Goal: Information Seeking & Learning: Learn about a topic

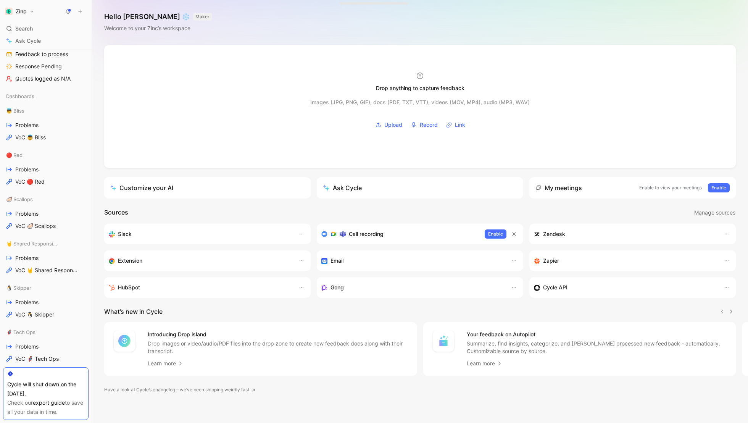
scroll to position [187, 0]
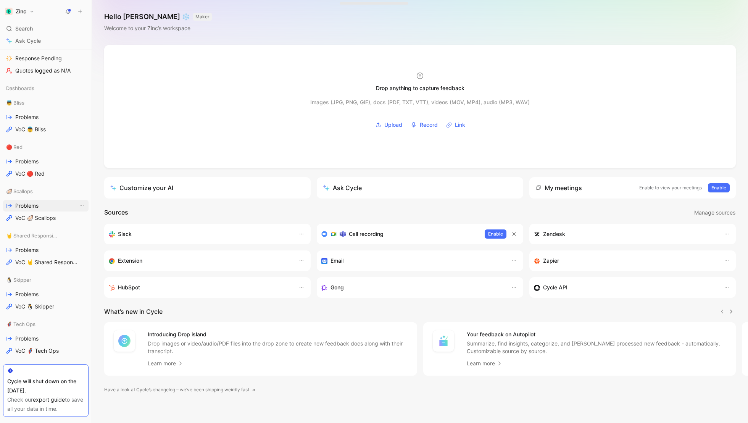
click at [26, 205] on span "Problems" at bounding box center [26, 206] width 23 height 8
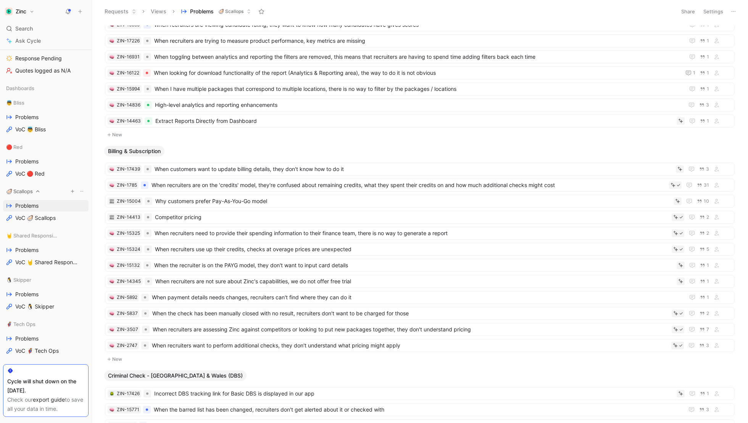
scroll to position [218, 0]
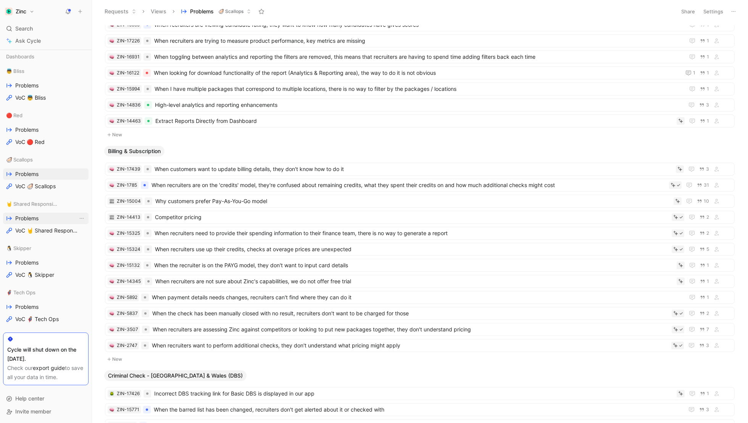
click at [26, 216] on span "Problems" at bounding box center [26, 218] width 23 height 8
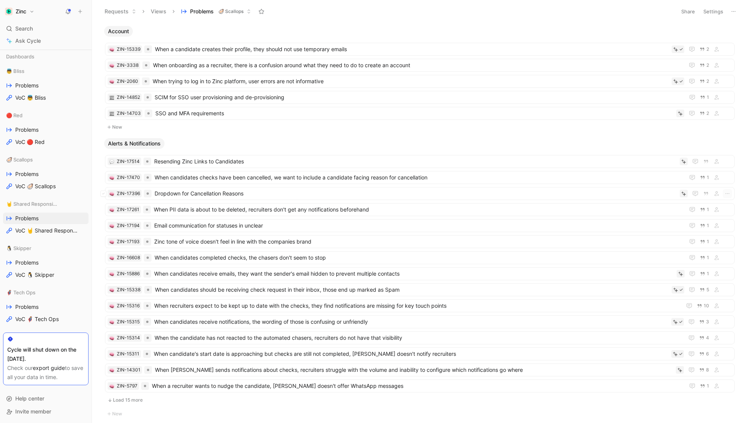
scroll to position [43, 0]
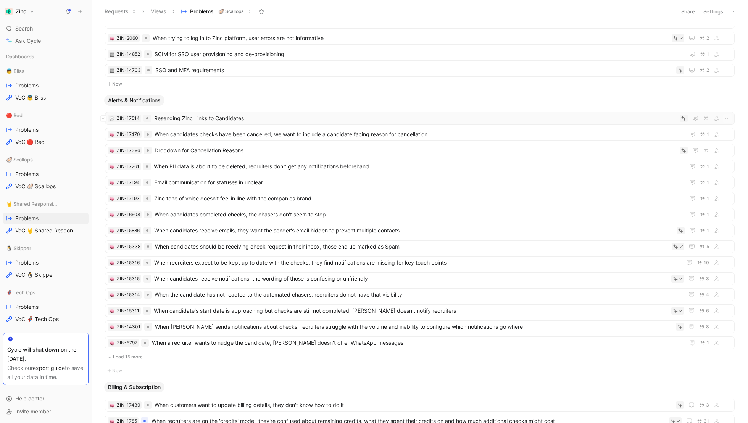
click at [206, 117] on span "Resending Zinc Links to Candidates" at bounding box center [415, 118] width 523 height 9
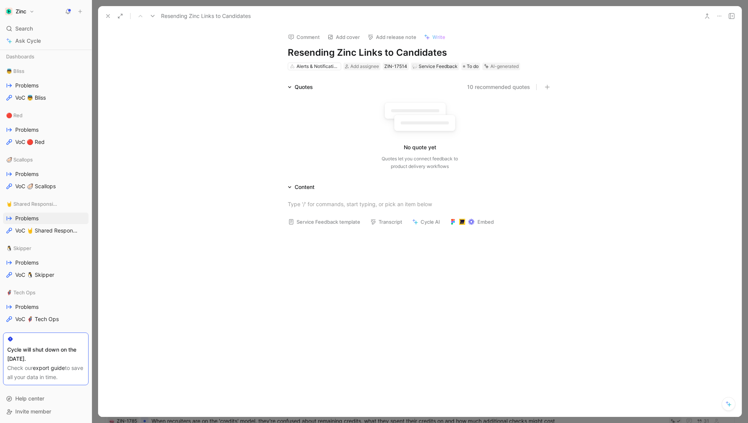
click at [718, 16] on use at bounding box center [720, 16] width 4 height 1
click at [677, 65] on div "Delete" at bounding box center [699, 66] width 45 height 9
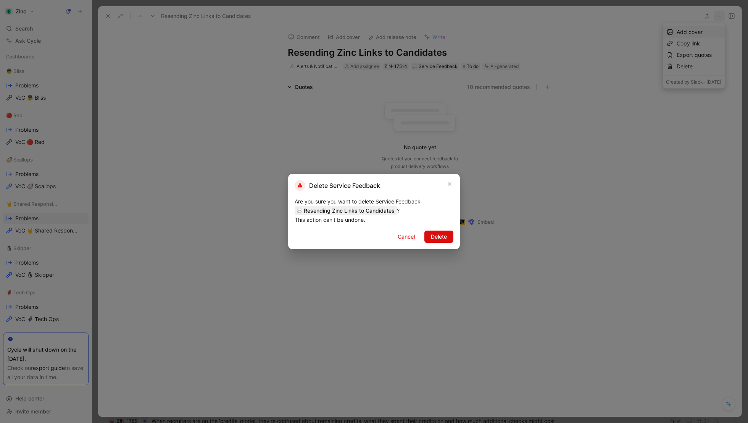
click at [434, 238] on span "Delete" at bounding box center [439, 236] width 16 height 9
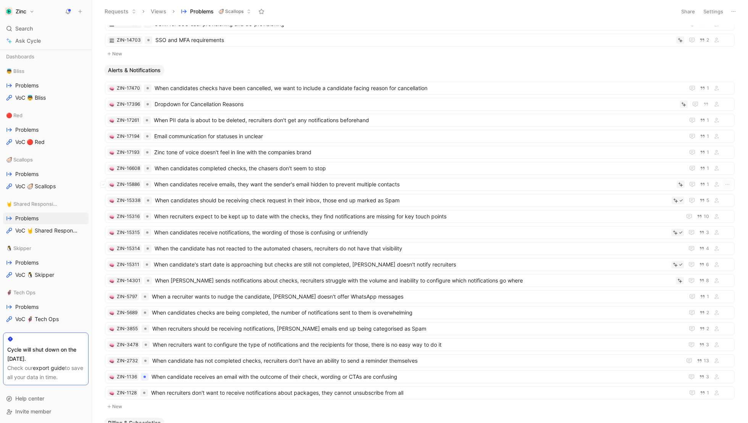
scroll to position [99, 0]
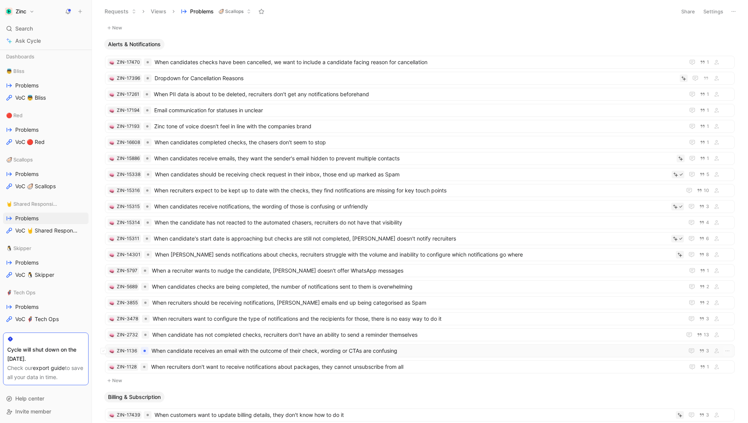
click at [192, 346] on span "When candidate receives an email with the outcome of their check, wording or CT…" at bounding box center [416, 350] width 529 height 9
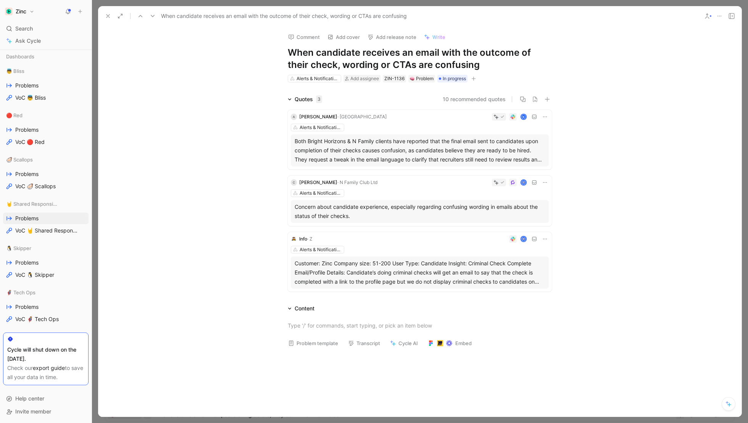
click at [484, 277] on div "Customer: Zinc Company size: 51-200 User Type: Candidate Insight: Criminal Chec…" at bounding box center [420, 272] width 250 height 27
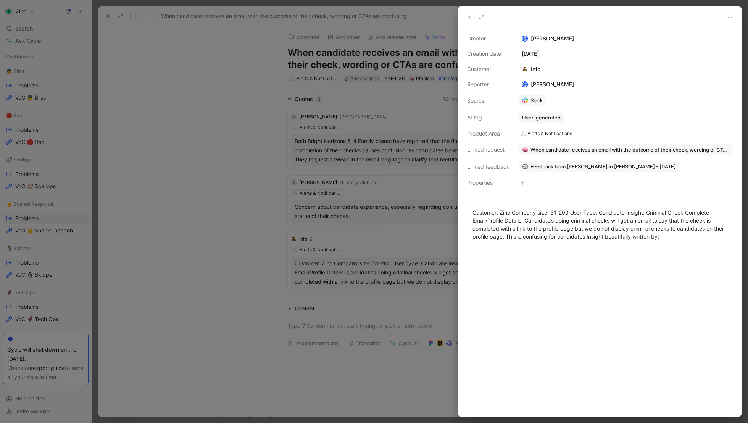
click at [464, 13] on button at bounding box center [469, 17] width 11 height 11
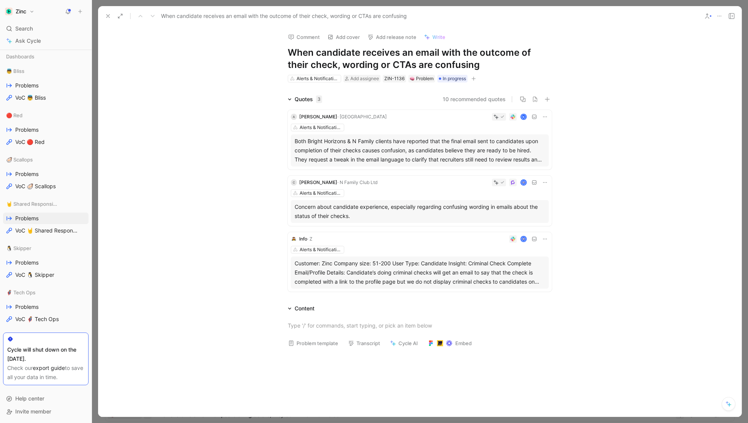
click at [360, 155] on div "Both Bright Horizons & N Family clients have reported that the final email sent…" at bounding box center [420, 150] width 250 height 27
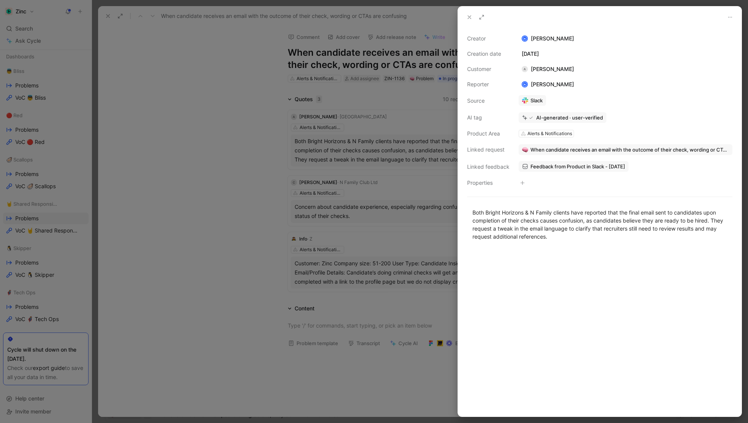
click at [468, 15] on icon at bounding box center [469, 17] width 6 height 6
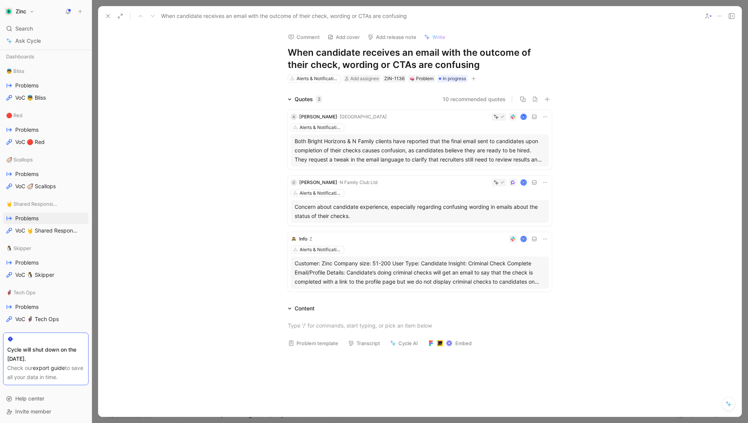
click at [400, 123] on div "A [PERSON_NAME] · Brighthorizons N Alerts & Notifications Both Bright Horizons …" at bounding box center [420, 140] width 264 height 60
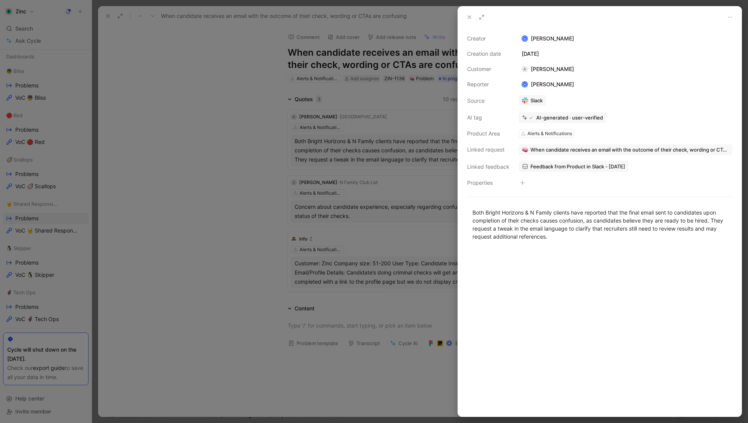
click at [468, 16] on icon at bounding box center [469, 17] width 6 height 6
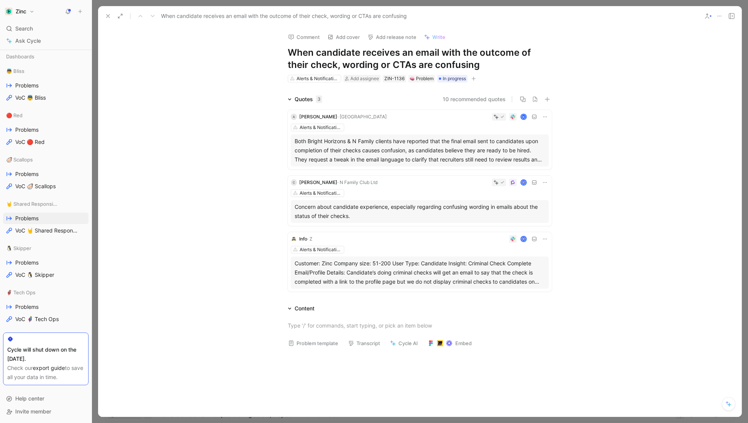
click at [545, 179] on button at bounding box center [545, 183] width 8 height 8
click at [424, 181] on div at bounding box center [465, 183] width 168 height 8
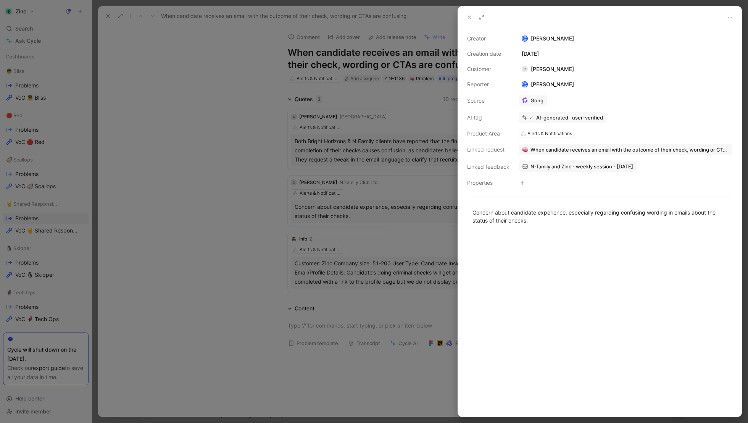
click at [680, 151] on span "When candidate receives an email with the outcome of their check, wording or CT…" at bounding box center [630, 149] width 198 height 7
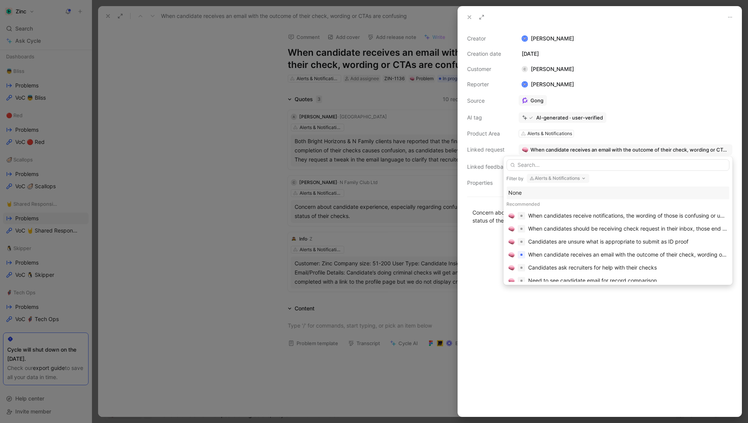
click at [529, 190] on div "None" at bounding box center [617, 192] width 219 height 9
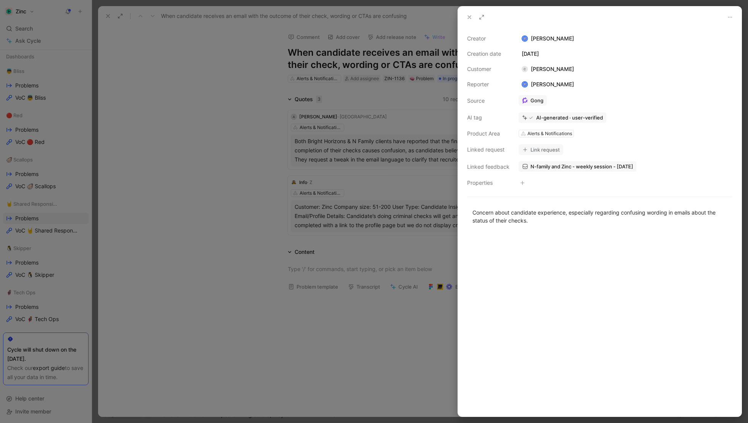
click at [289, 278] on div at bounding box center [374, 211] width 748 height 423
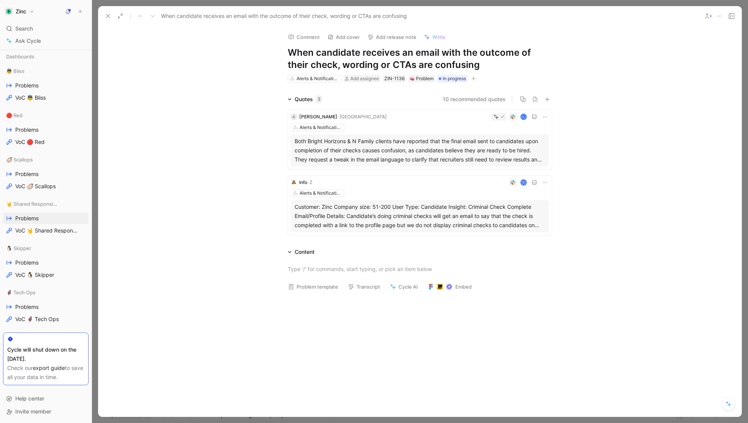
click at [429, 221] on div "Customer: Zinc Company size: 51-200 User Type: Candidate Insight: Criminal Chec…" at bounding box center [420, 215] width 250 height 27
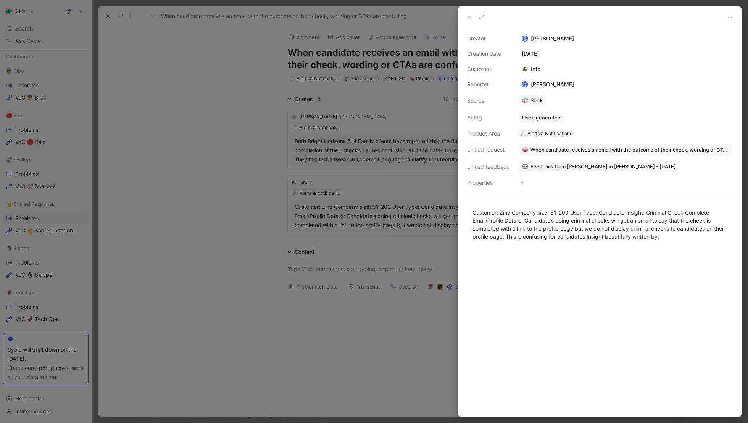
click at [547, 131] on div "Alerts & Notifications" at bounding box center [549, 134] width 45 height 8
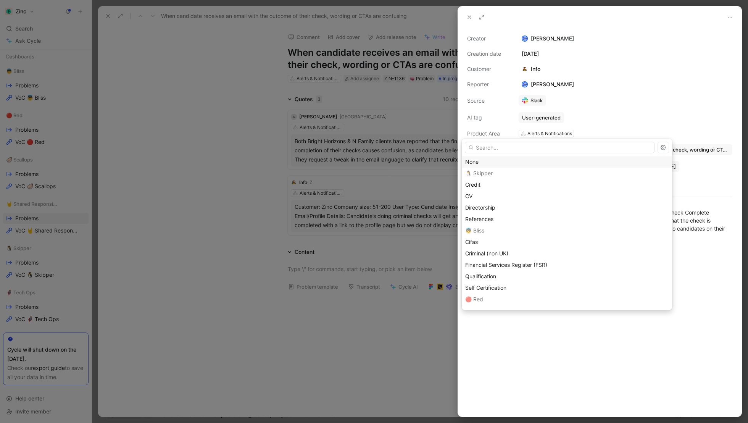
click at [504, 160] on div "None" at bounding box center [566, 161] width 203 height 9
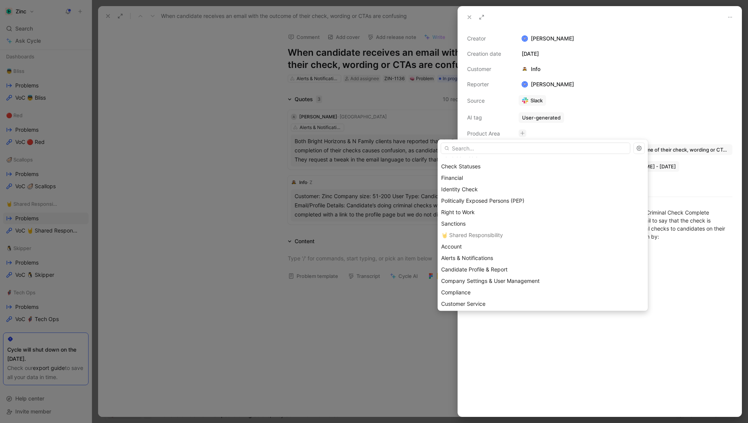
scroll to position [160, 0]
click at [483, 252] on span "Alerts & Notifications" at bounding box center [467, 255] width 52 height 6
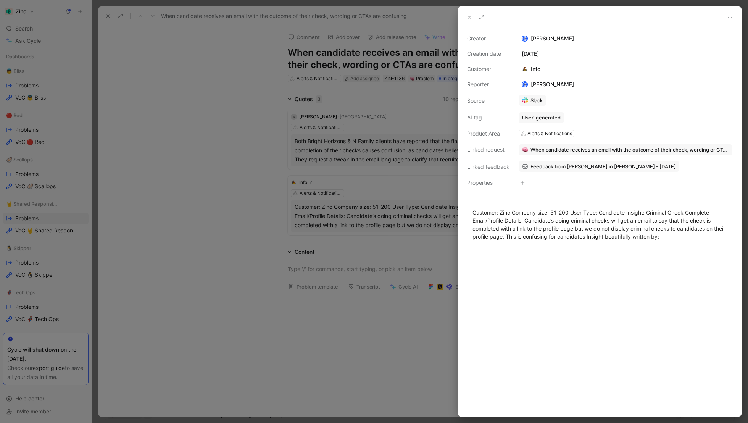
click at [664, 147] on span "When candidate receives an email with the outcome of their check, wording or CT…" at bounding box center [630, 149] width 198 height 7
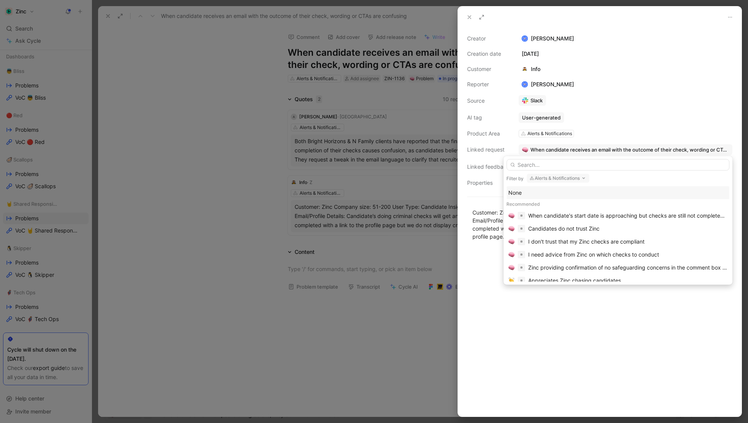
click at [543, 192] on div "None" at bounding box center [617, 192] width 219 height 9
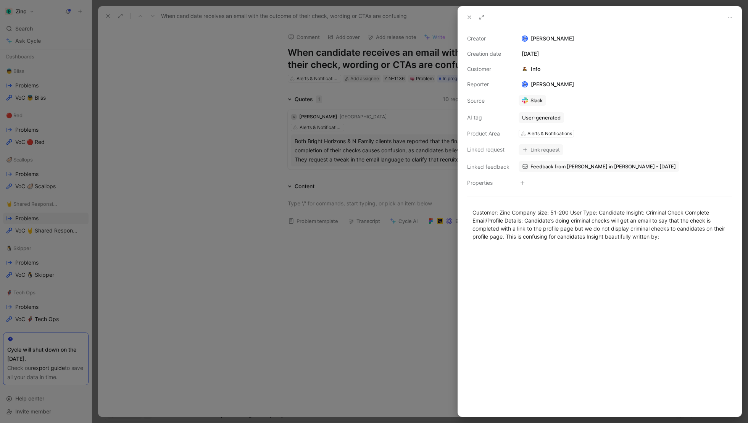
click at [471, 15] on icon at bounding box center [469, 17] width 6 height 6
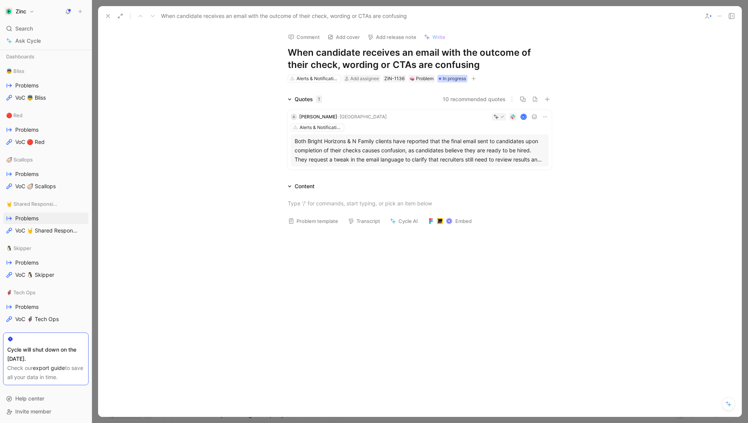
click at [453, 77] on span "In progress" at bounding box center [454, 79] width 23 height 8
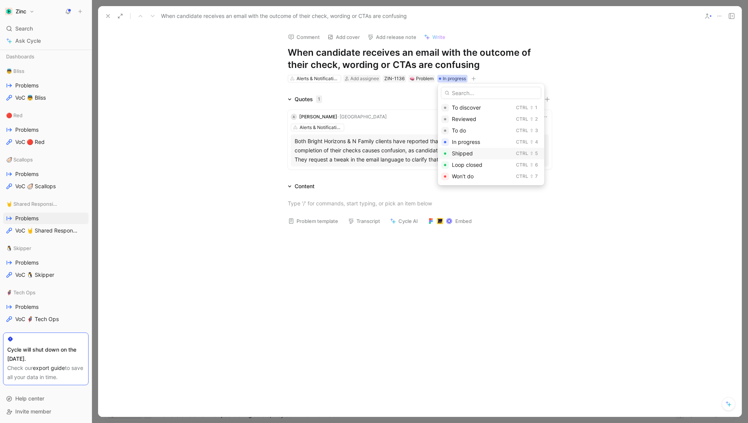
click at [460, 156] on span "Shipped" at bounding box center [462, 153] width 21 height 6
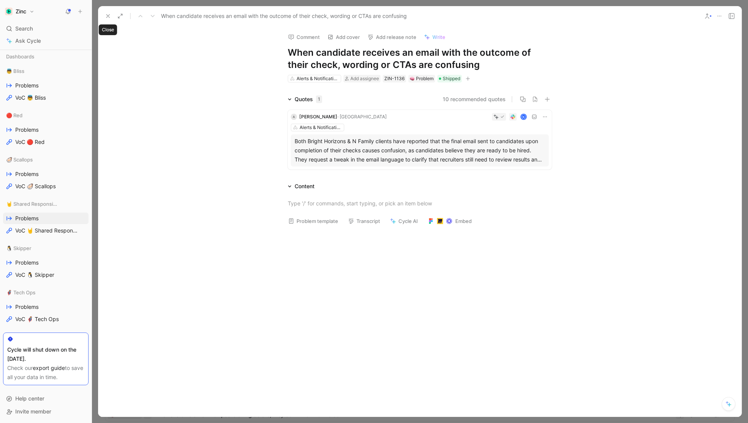
click at [107, 16] on use at bounding box center [107, 16] width 3 height 3
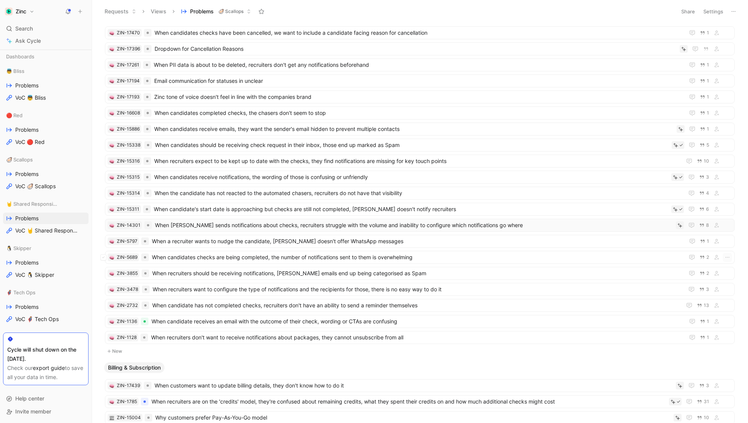
scroll to position [160, 0]
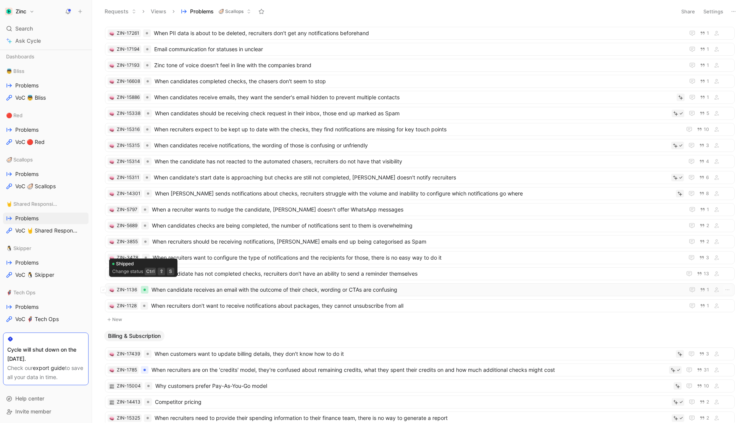
click at [146, 286] on div at bounding box center [145, 290] width 8 height 8
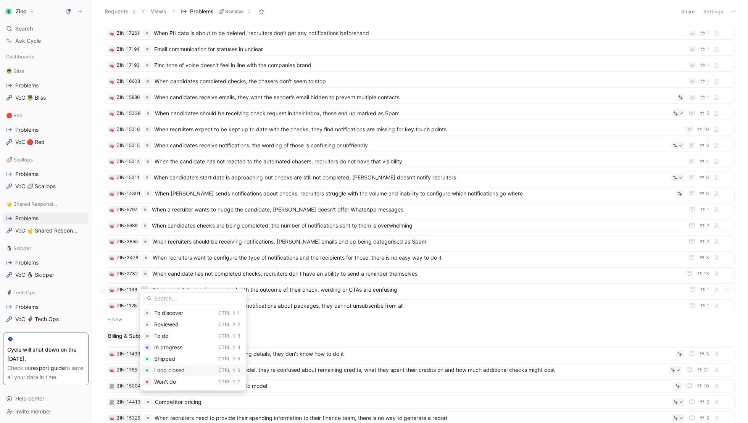
click at [168, 369] on span "Loop closed" at bounding box center [169, 370] width 31 height 6
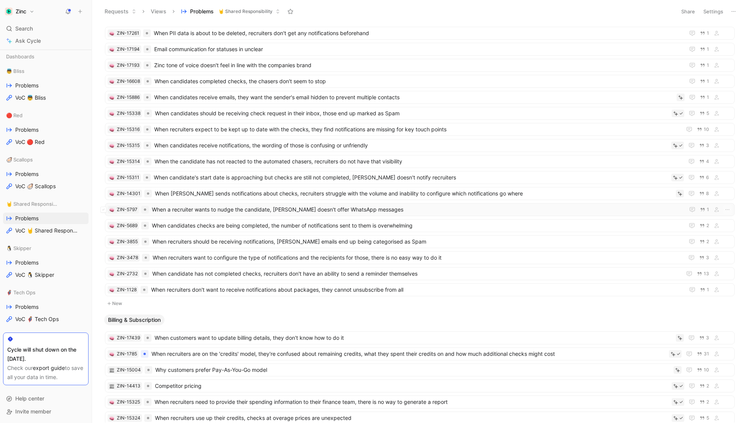
scroll to position [0, 0]
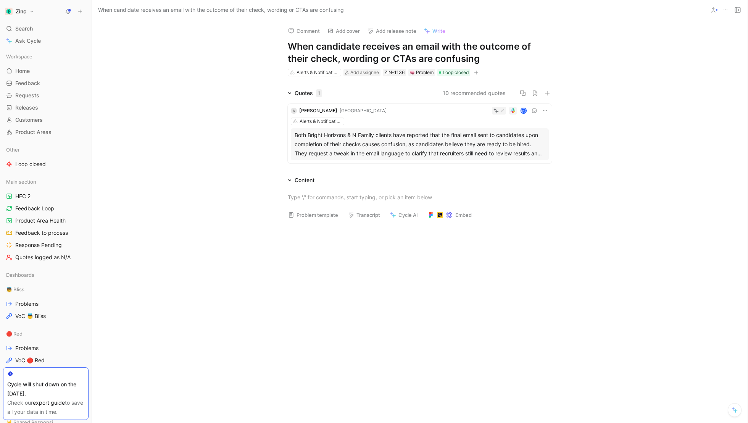
click at [376, 148] on div "Both Bright Horizons & N Family clients have reported that the final email sent…" at bounding box center [420, 144] width 250 height 27
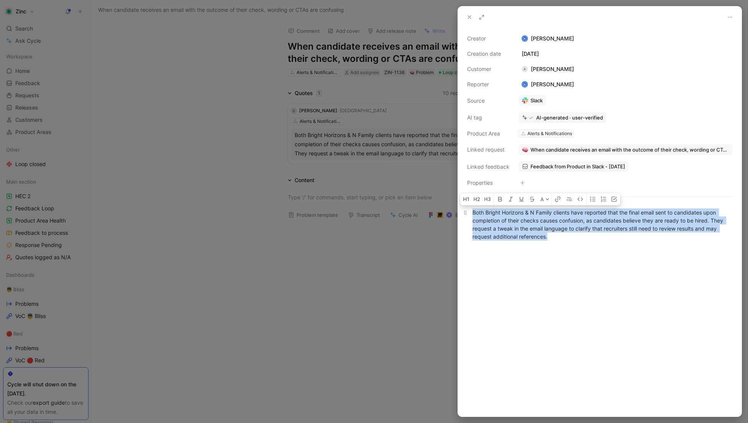
drag, startPoint x: 471, startPoint y: 211, endPoint x: 586, endPoint y: 238, distance: 117.8
click at [586, 238] on p "Both Bright Horizons & N Family clients have reported that the final email sent…" at bounding box center [600, 224] width 284 height 37
copy div "Both Bright Horizons & N Family clients have reported that the final email sent…"
